Goal: Information Seeking & Learning: Find specific fact

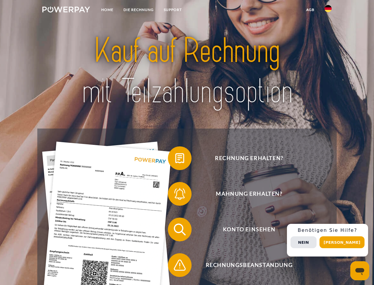
click at [66, 10] on img at bounding box center [66, 10] width 48 height 6
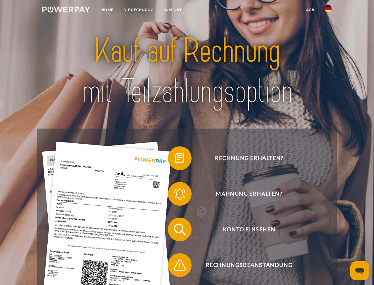
click at [328, 10] on img at bounding box center [328, 8] width 7 height 7
click at [310, 10] on link "agb" at bounding box center [310, 9] width 18 height 11
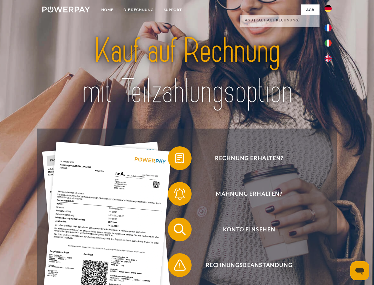
click at [175, 159] on span at bounding box center [171, 158] width 30 height 30
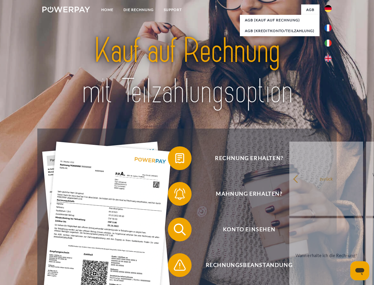
click at [175, 195] on span at bounding box center [171, 194] width 30 height 30
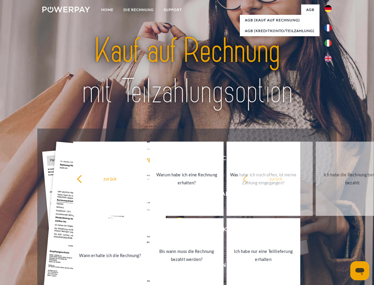
click at [175, 230] on link "Bis wann muss die Rechnung bezahlt werden?" at bounding box center [187, 255] width 74 height 74
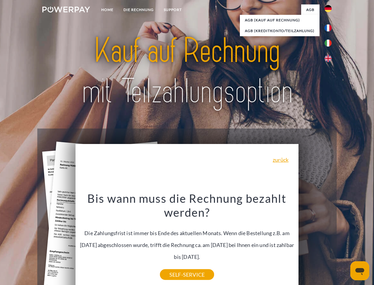
click at [330, 240] on div "Rechnung erhalten? Mahnung erhalten? Konto einsehen" at bounding box center [186, 246] width 299 height 237
click at [315, 241] on span "Konto einsehen" at bounding box center [249, 229] width 145 height 24
click at [344, 242] on header "Home DIE RECHNUNG SUPPORT" at bounding box center [187, 204] width 374 height 409
